Goal: Task Accomplishment & Management: Complete application form

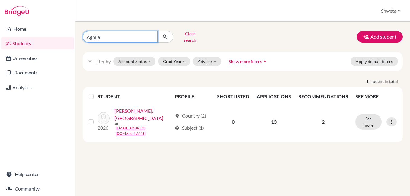
drag, startPoint x: 106, startPoint y: 37, endPoint x: 66, endPoint y: 35, distance: 39.6
click at [66, 35] on div "Home Students Universities Documents Analytics Help center Community Students o…" at bounding box center [205, 98] width 410 height 196
type input "Sumedha"
click button "submit" at bounding box center [165, 36] width 16 height 11
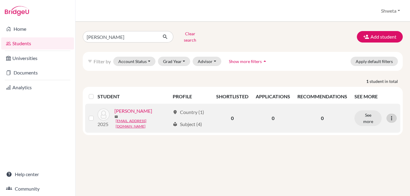
click at [392, 115] on icon at bounding box center [391, 118] width 6 height 6
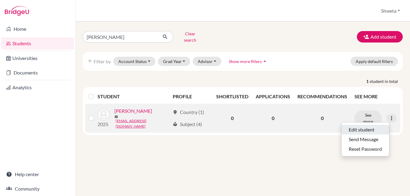
click at [365, 125] on button "Edit student" at bounding box center [365, 130] width 48 height 10
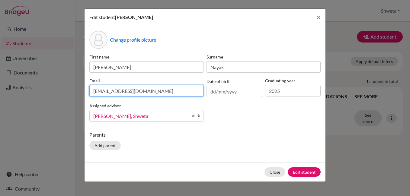
drag, startPoint x: 92, startPoint y: 91, endPoint x: 213, endPoint y: 92, distance: 121.6
click at [213, 92] on div "First name Sumedha Surname Nayak Email sumedhanayakk@gmail.com Date of birth Gr…" at bounding box center [205, 90] width 234 height 73
type input "ssumedha"
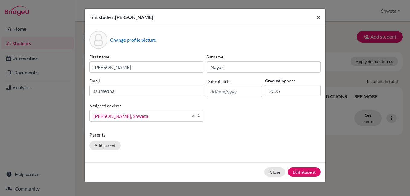
click at [320, 17] on button "×" at bounding box center [318, 17] width 14 height 17
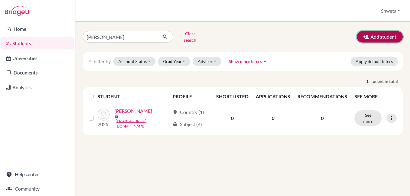
click at [382, 33] on button "Add student" at bounding box center [380, 36] width 46 height 11
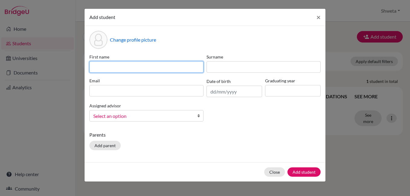
click at [146, 70] on input at bounding box center [146, 66] width 114 height 11
type input "Sneha Sumedha"
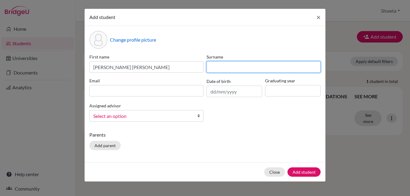
click at [254, 65] on input at bounding box center [263, 66] width 114 height 11
click at [231, 66] on input at bounding box center [263, 66] width 114 height 11
type input "Patra"
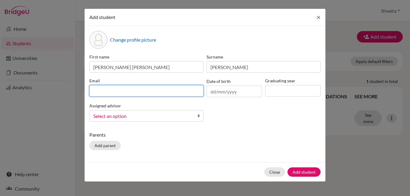
click at [109, 90] on input at bounding box center [146, 90] width 114 height 11
type input "ssumedha1226@gmail.com"
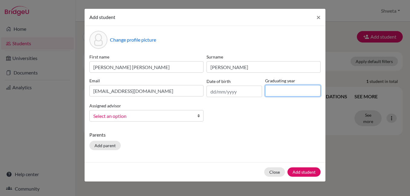
click at [276, 91] on input at bounding box center [293, 90] width 56 height 11
click at [279, 91] on input "20236" at bounding box center [293, 90] width 56 height 11
type input "2026"
click at [120, 115] on span "Select an option" at bounding box center [142, 116] width 98 height 8
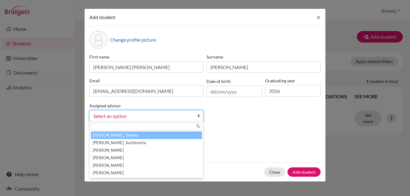
click at [127, 136] on li "Chhotray, Shweta" at bounding box center [146, 136] width 111 height 8
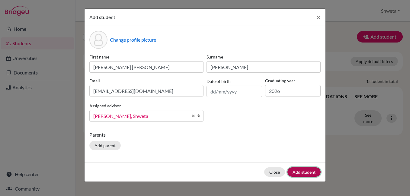
click at [305, 173] on button "Add student" at bounding box center [303, 171] width 33 height 9
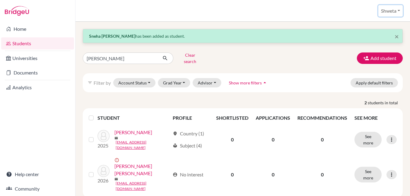
click at [396, 8] on button "Shweta" at bounding box center [390, 10] width 24 height 11
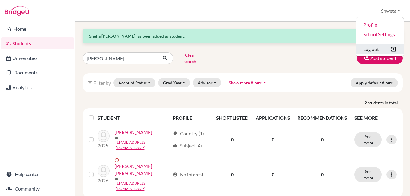
click at [375, 51] on button "Log out" at bounding box center [380, 49] width 48 height 10
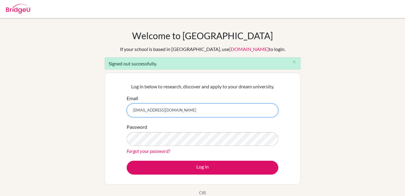
click at [204, 110] on input "[EMAIL_ADDRESS][DOMAIN_NAME]" at bounding box center [203, 110] width 152 height 14
type input "[PERSON_NAME][EMAIL_ADDRESS][DOMAIN_NAME]"
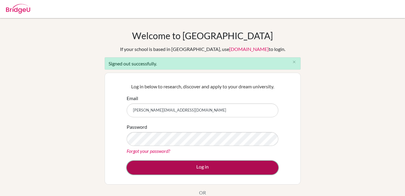
click at [205, 168] on button "Log in" at bounding box center [203, 168] width 152 height 14
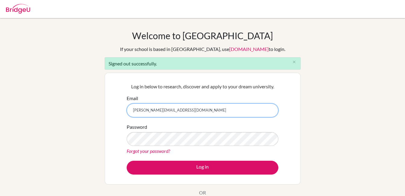
click at [182, 113] on input "[PERSON_NAME][EMAIL_ADDRESS][DOMAIN_NAME]" at bounding box center [203, 110] width 152 height 14
type input "[EMAIL_ADDRESS][DOMAIN_NAME]"
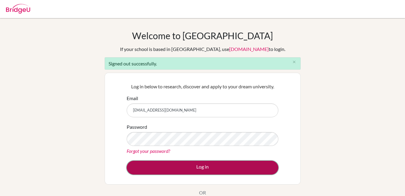
click at [203, 167] on button "Log in" at bounding box center [203, 168] width 152 height 14
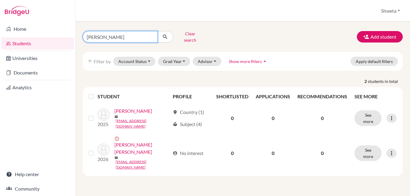
click at [113, 35] on input "Sumedha" at bounding box center [120, 36] width 75 height 11
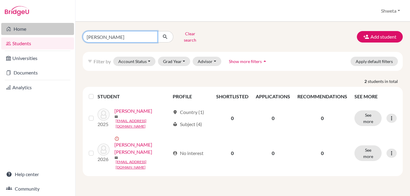
drag, startPoint x: 113, startPoint y: 35, endPoint x: 38, endPoint y: 33, distance: 74.5
click at [36, 33] on div "Home Students Universities Documents Analytics Help center Community Students o…" at bounding box center [205, 98] width 410 height 196
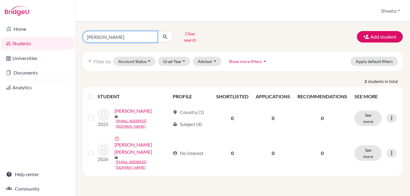
type input "John Firdosh"
click button "submit" at bounding box center [165, 36] width 16 height 11
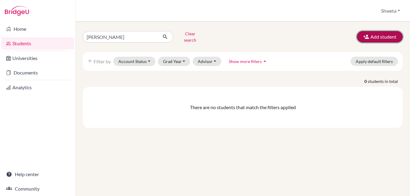
click at [384, 33] on button "Add student" at bounding box center [380, 36] width 46 height 11
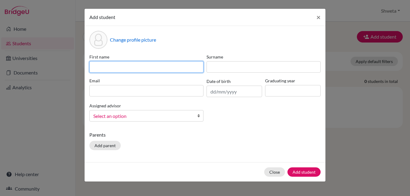
click at [143, 64] on input at bounding box center [146, 66] width 114 height 11
type input "John Firdoush"
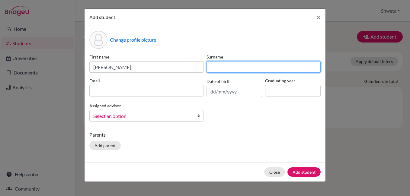
click at [234, 68] on input at bounding box center [263, 66] width 114 height 11
type input "Mohanty"
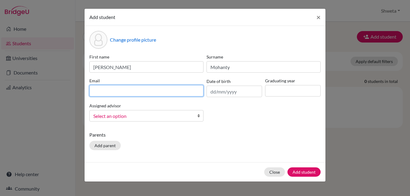
click at [157, 94] on input at bounding box center [146, 90] width 114 height 11
type input "sashisjohn@gmail.com"
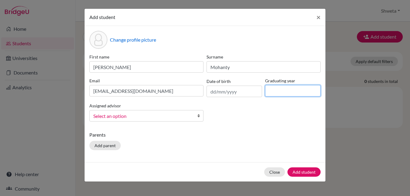
click at [271, 91] on input at bounding box center [293, 90] width 56 height 11
type input "2026"
click at [138, 118] on span "Select an option" at bounding box center [142, 116] width 98 height 8
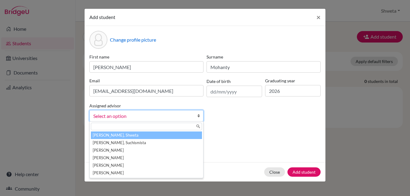
click at [141, 134] on li "Chhotray, Shweta" at bounding box center [146, 136] width 111 height 8
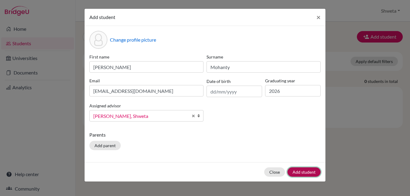
click at [307, 173] on button "Add student" at bounding box center [303, 171] width 33 height 9
